Goal: Information Seeking & Learning: Check status

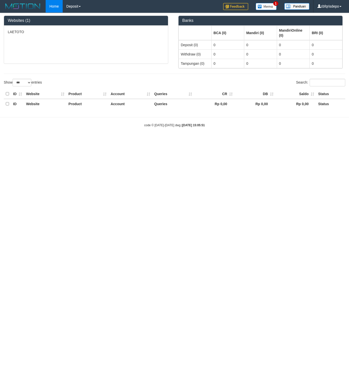
select select "***"
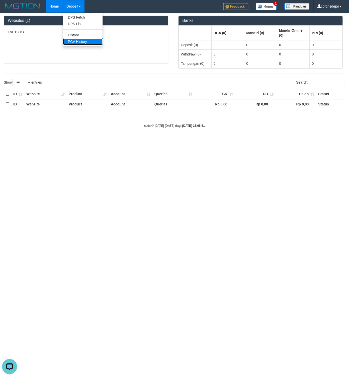
click at [80, 41] on link "PGA History" at bounding box center [83, 41] width 40 height 7
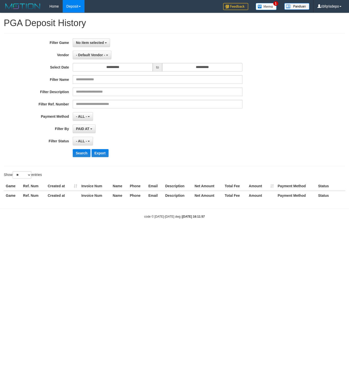
select select
select select "**"
click at [82, 41] on button "No item selected" at bounding box center [91, 42] width 37 height 9
click at [93, 69] on label "[ITOTO] LAETOTO" at bounding box center [105, 69] width 64 height 8
select select "****"
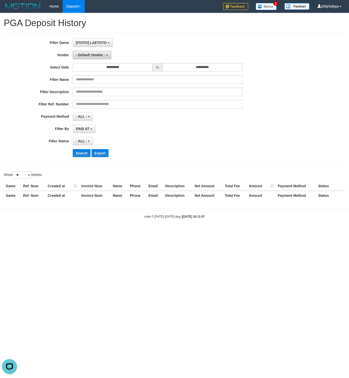
click at [92, 54] on span "- Default Vendor -" at bounding box center [90, 55] width 29 height 4
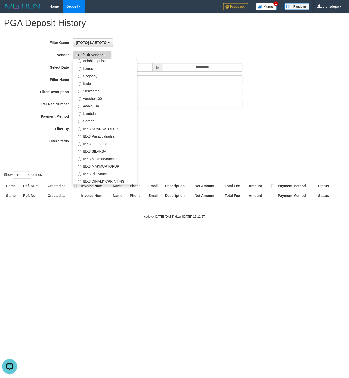
scroll to position [165, 0]
click at [104, 172] on label "IBX3 Pilihvoucher" at bounding box center [105, 173] width 64 height 8
select select "**********"
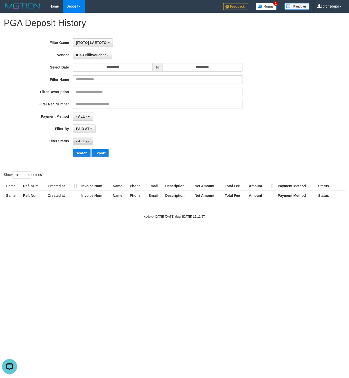
click at [85, 141] on span "- ALL -" at bounding box center [81, 141] width 11 height 4
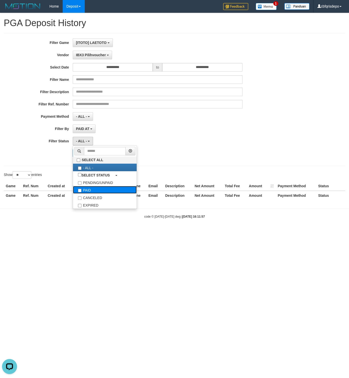
click at [91, 190] on label "PAID" at bounding box center [105, 190] width 64 height 8
select select "*"
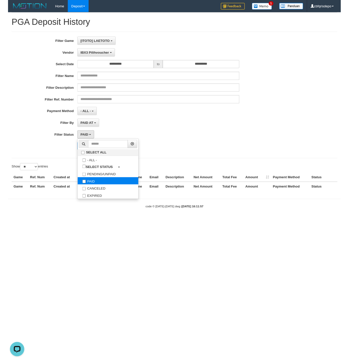
scroll to position [15, 0]
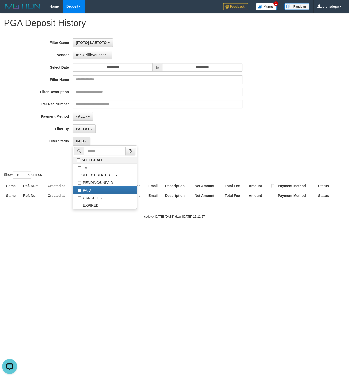
click at [167, 138] on div "PAID SELECT ALL - ALL - SELECT STATUS PENDING/UNPAID PAID CANCELED EXPIRED" at bounding box center [158, 141] width 170 height 9
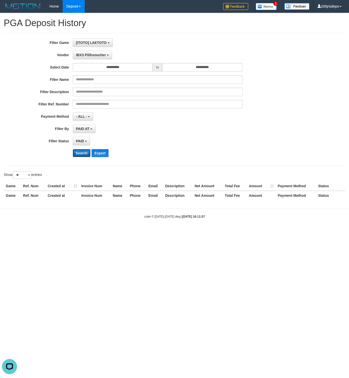
click at [80, 154] on button "Search" at bounding box center [82, 153] width 18 height 8
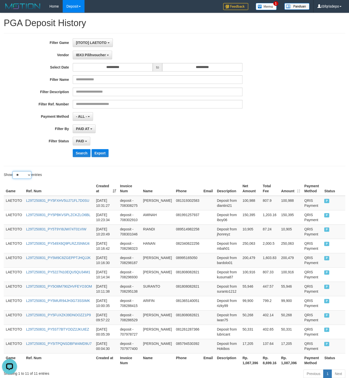
click at [13, 171] on select "** ** ** ***" at bounding box center [22, 175] width 19 height 8
select select "***"
click option "***" at bounding box center [0, 0] width 0 height 0
click at [116, 191] on th "Created at" at bounding box center [106, 188] width 24 height 14
click at [226, 159] on div "**********" at bounding box center [145, 99] width 291 height 122
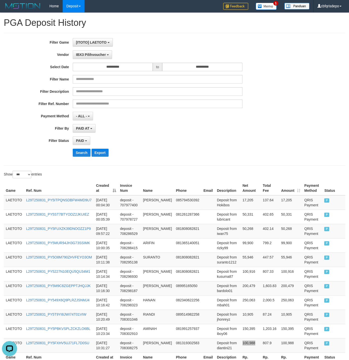
scroll to position [0, 0]
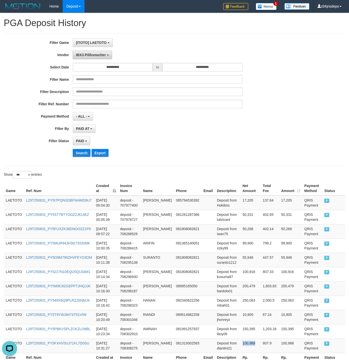
click at [89, 55] on span "IBX3 Pilihvoucher" at bounding box center [91, 55] width 30 height 4
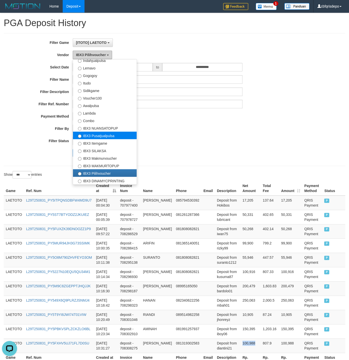
scroll to position [38, 0]
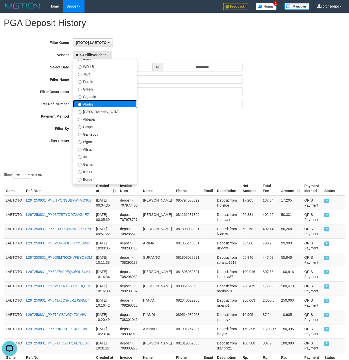
click at [92, 105] on label "Aladin" at bounding box center [105, 104] width 64 height 8
select select "**********"
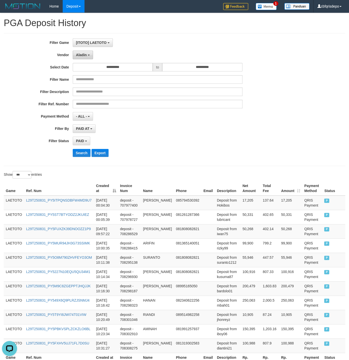
click at [92, 59] on button "Aladin" at bounding box center [83, 55] width 20 height 9
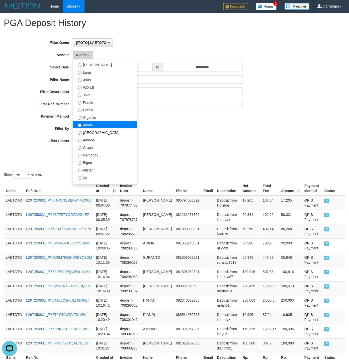
scroll to position [6, 0]
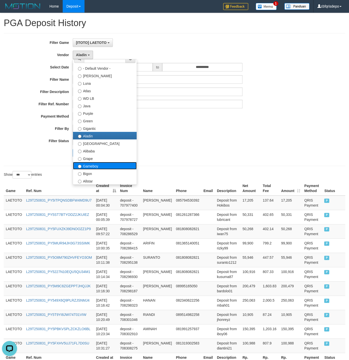
click at [97, 169] on label "Gameboy" at bounding box center [105, 166] width 64 height 8
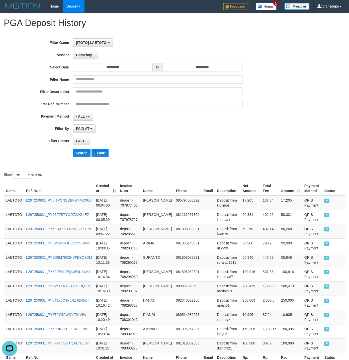
drag, startPoint x: 185, startPoint y: 141, endPoint x: 149, endPoint y: 145, distance: 35.6
click at [182, 141] on div "PAID SELECT ALL - ALL - SELECT STATUS PENDING/UNPAID PAID CANCELED EXPIRED" at bounding box center [158, 141] width 170 height 9
click at [81, 155] on button "Search" at bounding box center [82, 153] width 18 height 8
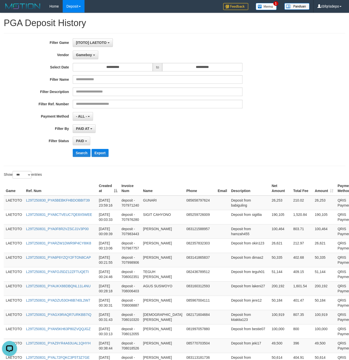
click at [246, 159] on div "**********" at bounding box center [145, 99] width 291 height 122
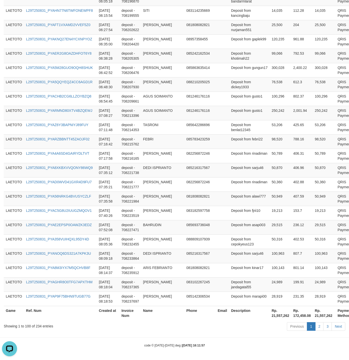
scroll to position [1381, 0]
click at [320, 325] on link "2" at bounding box center [319, 326] width 9 height 9
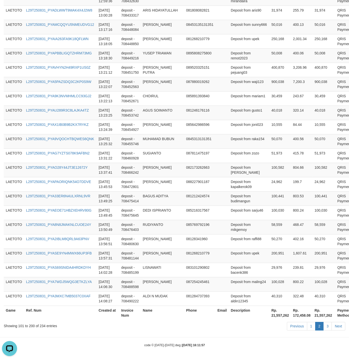
scroll to position [1371, 0]
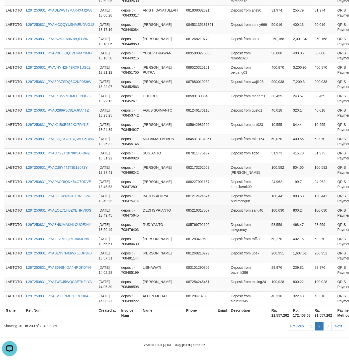
click at [229, 213] on td "Deposit from sarju46" at bounding box center [249, 213] width 41 height 14
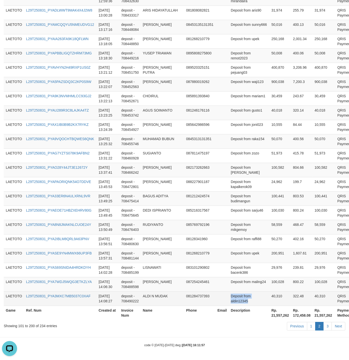
drag, startPoint x: 228, startPoint y: 198, endPoint x: 253, endPoint y: 303, distance: 107.7
copy td "Deposit from aldin12345"
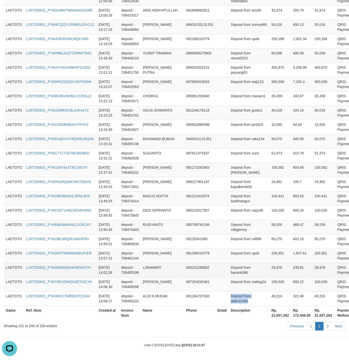
click at [229, 263] on td "Deposit from bacenk386" at bounding box center [249, 270] width 41 height 14
drag, startPoint x: 224, startPoint y: 263, endPoint x: 233, endPoint y: 262, distance: 9.0
click at [233, 263] on td "Deposit from bacenk386" at bounding box center [249, 270] width 41 height 14
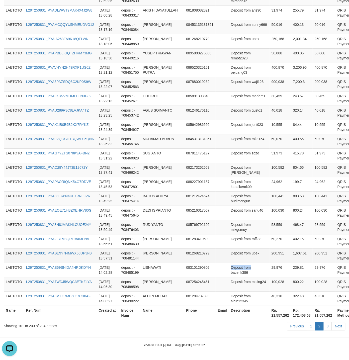
copy td "Deposit from"
click at [197, 140] on td "0845313131351" at bounding box center [199, 141] width 31 height 14
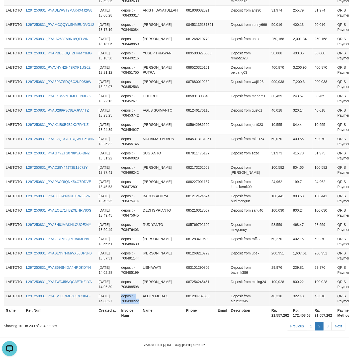
copy td "deposit - 708490222"
drag, startPoint x: 154, startPoint y: 183, endPoint x: 156, endPoint y: 299, distance: 116.9
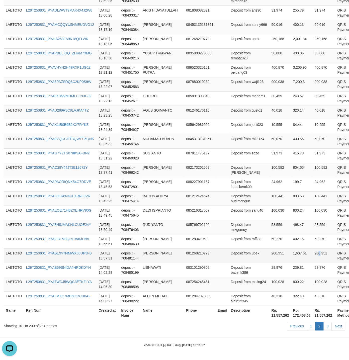
drag, startPoint x: 293, startPoint y: 253, endPoint x: 288, endPoint y: 247, distance: 8.0
click at [312, 253] on td "200,951" at bounding box center [323, 256] width 23 height 14
click at [325, 325] on link "3" at bounding box center [327, 326] width 9 height 9
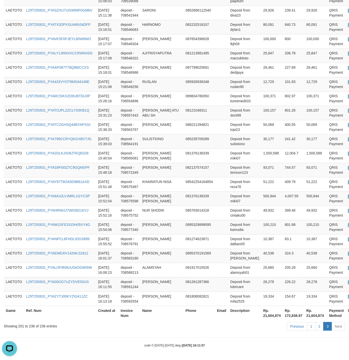
scroll to position [432, 0]
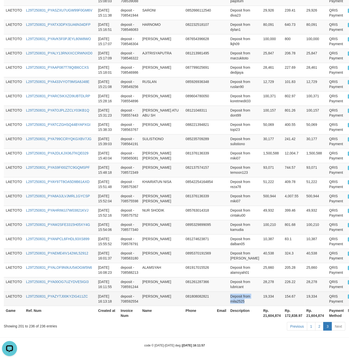
copy td "Deposit from mila2525"
drag, startPoint x: 229, startPoint y: 207, endPoint x: 244, endPoint y: 298, distance: 91.8
click at [244, 298] on tbody "LAETOTO L29T250831_PYAE4LLFR23KL9XY235 [DATE] 14:12:32 deposit - 708493685 [PER…" at bounding box center [182, 48] width 357 height 515
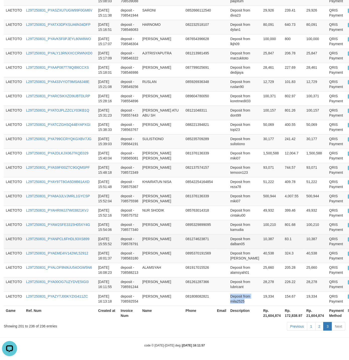
click at [228, 237] on td "Deposit from dalban05" at bounding box center [244, 241] width 33 height 14
drag, startPoint x: 226, startPoint y: 237, endPoint x: 235, endPoint y: 236, distance: 8.6
click at [235, 236] on td "Deposit from dalban05" at bounding box center [244, 241] width 33 height 14
copy td "Deposit from"
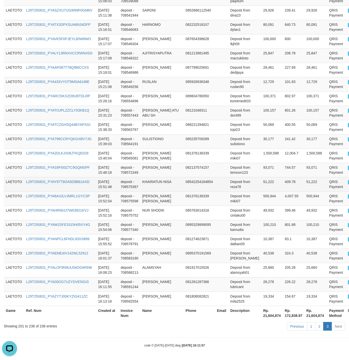
click at [242, 177] on td "Deposit from reza78" at bounding box center [244, 184] width 33 height 14
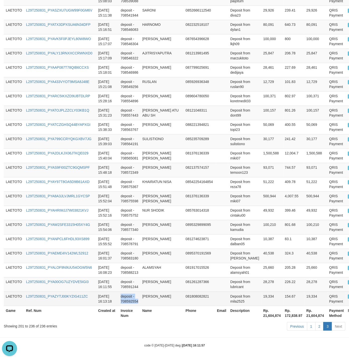
drag, startPoint x: 150, startPoint y: 183, endPoint x: 155, endPoint y: 295, distance: 112.2
click at [155, 295] on tbody "LAETOTO L29T250831_PYAE4LLFR23KL9XY235 [DATE] 14:12:32 deposit - 708493685 [PER…" at bounding box center [182, 48] width 357 height 515
copy td "deposit - 708592554"
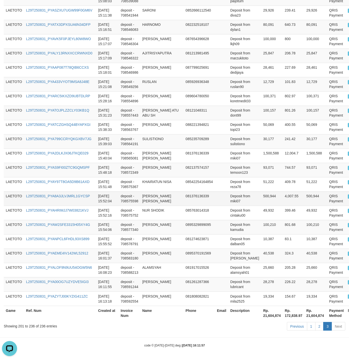
click at [309, 191] on td "500,944" at bounding box center [315, 198] width 23 height 14
click at [261, 163] on td "93,071" at bounding box center [272, 170] width 22 height 14
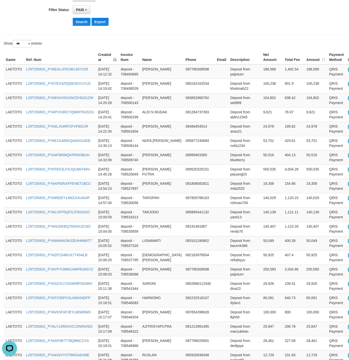
scroll to position [0, 0]
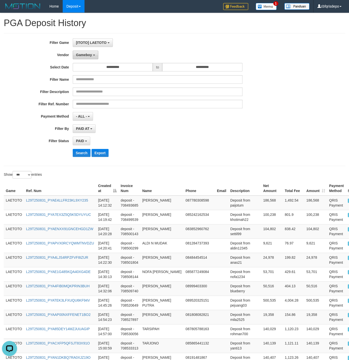
click at [91, 55] on span "Gameboy" at bounding box center [84, 55] width 16 height 4
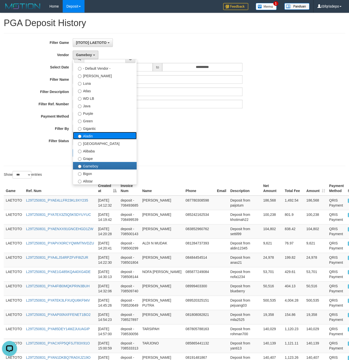
click at [103, 139] on label "Aladin" at bounding box center [105, 136] width 64 height 8
select select "**********"
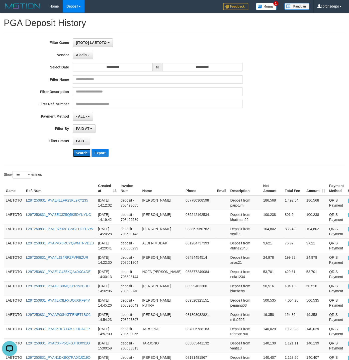
click at [78, 157] on button "Search" at bounding box center [82, 153] width 18 height 8
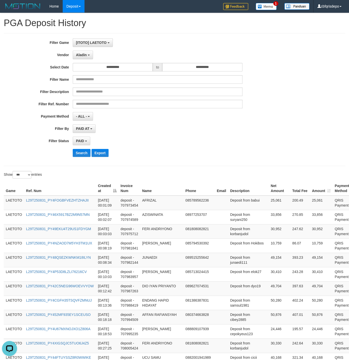
click at [219, 137] on div "**********" at bounding box center [145, 99] width 291 height 122
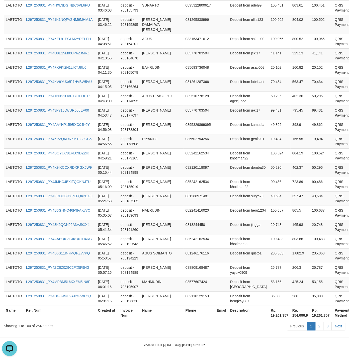
scroll to position [1381, 0]
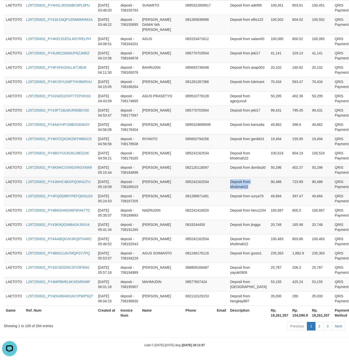
click at [269, 182] on td "90,486" at bounding box center [280, 184] width 22 height 14
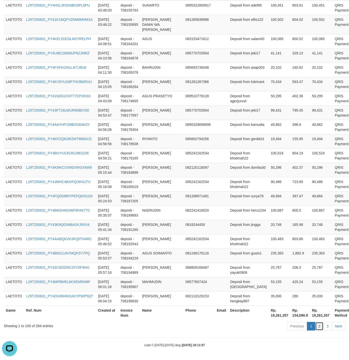
click at [321, 325] on link "2" at bounding box center [319, 326] width 9 height 9
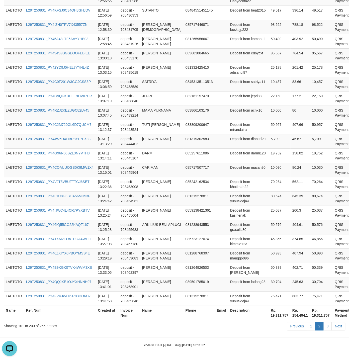
click at [269, 220] on td "50,576" at bounding box center [280, 227] width 22 height 14
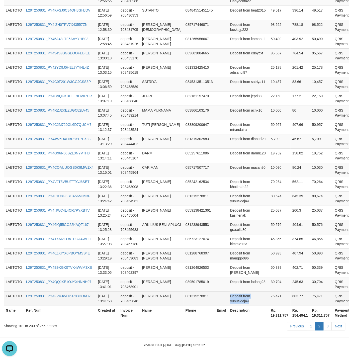
copy td "Deposit from yunusidaja4"
drag, startPoint x: 220, startPoint y: 197, endPoint x: 247, endPoint y: 298, distance: 104.3
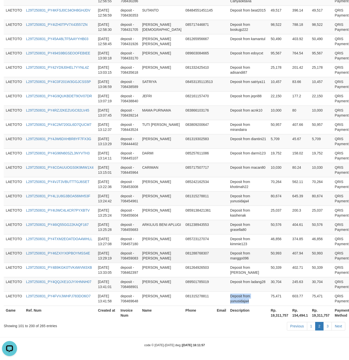
click at [228, 249] on td "Deposit from manggo096" at bounding box center [248, 256] width 41 height 14
drag, startPoint x: 221, startPoint y: 247, endPoint x: 233, endPoint y: 246, distance: 12.9
click at [233, 249] on td "Deposit from manggo096" at bounding box center [248, 256] width 41 height 14
copy td "Deposit from"
click at [241, 220] on td "Deposit from grasella80" at bounding box center [248, 227] width 41 height 14
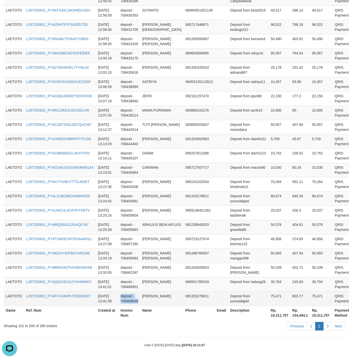
drag, startPoint x: 160, startPoint y: 184, endPoint x: 165, endPoint y: 300, distance: 115.7
copy td "deposit - 708469648"
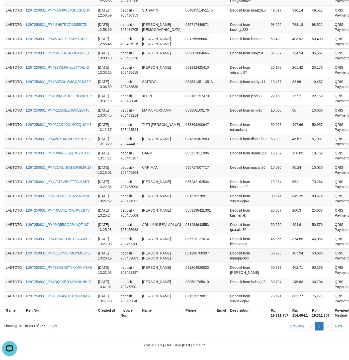
drag, startPoint x: 290, startPoint y: 243, endPoint x: 286, endPoint y: 241, distance: 4.7
click at [310, 249] on td "50,993" at bounding box center [321, 256] width 23 height 14
click at [327, 324] on link "3" at bounding box center [327, 326] width 9 height 9
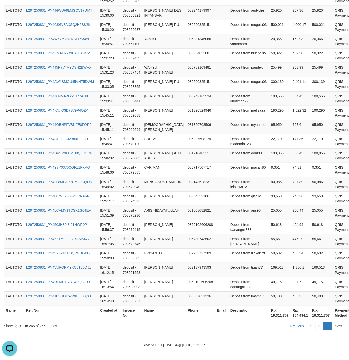
scroll to position [856, 0]
drag, startPoint x: 232, startPoint y: 205, endPoint x: 255, endPoint y: 299, distance: 96.3
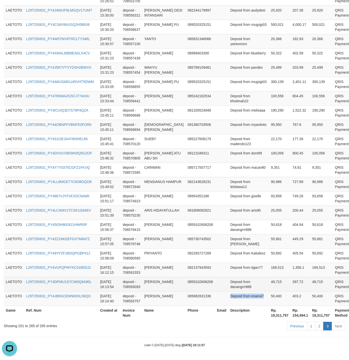
click at [228, 282] on td "Deposit from danangrrr888" at bounding box center [248, 284] width 41 height 14
drag, startPoint x: 225, startPoint y: 282, endPoint x: 236, endPoint y: 281, distance: 10.8
click at [236, 281] on td "Deposit from danangrrr888" at bounding box center [248, 284] width 41 height 14
copy td "Deposit from"
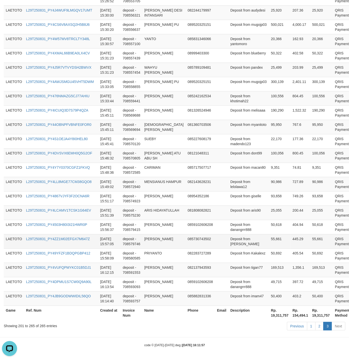
click at [228, 234] on td "Deposit from [PERSON_NAME]" at bounding box center [248, 241] width 41 height 14
drag, startPoint x: 166, startPoint y: 178, endPoint x: 161, endPoint y: 301, distance: 122.7
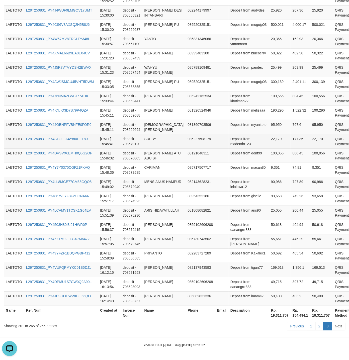
click at [269, 134] on td "22,170" at bounding box center [280, 141] width 22 height 14
